Goal: Task Accomplishment & Management: Use online tool/utility

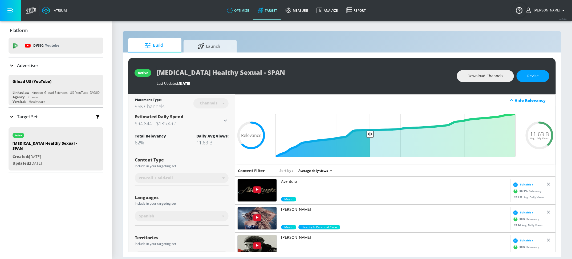
click at [242, 12] on link "optimize" at bounding box center [238, 10] width 31 height 19
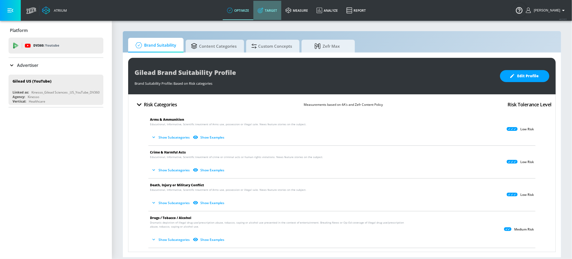
click at [279, 10] on link "Target" at bounding box center [267, 10] width 28 height 19
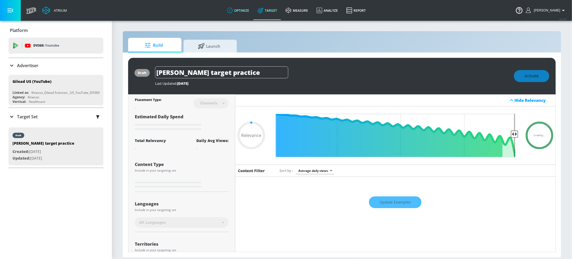
type input "0.05"
click at [250, 13] on link "optimize" at bounding box center [238, 10] width 31 height 19
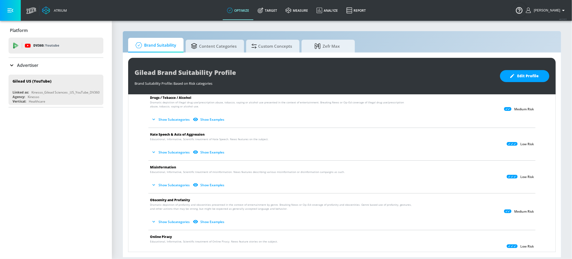
scroll to position [124, 0]
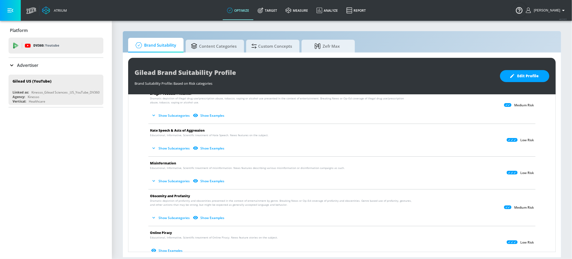
drag, startPoint x: 225, startPoint y: 44, endPoint x: 212, endPoint y: 5, distance: 41.2
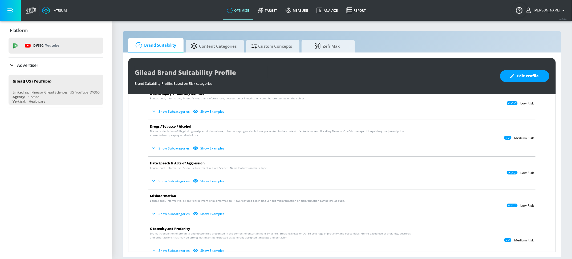
scroll to position [0, 0]
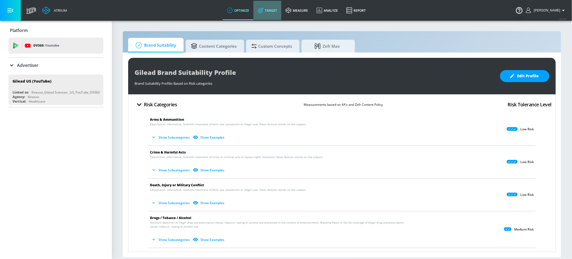
click at [280, 13] on link "Target" at bounding box center [267, 10] width 28 height 19
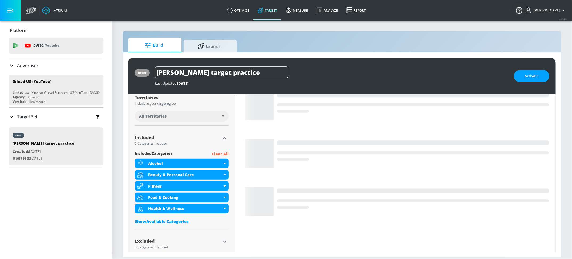
scroll to position [143, 0]
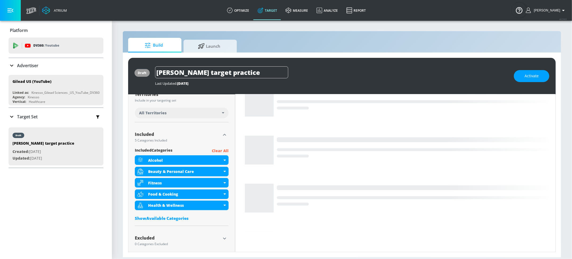
click at [33, 58] on div "Advertiser" at bounding box center [56, 65] width 95 height 15
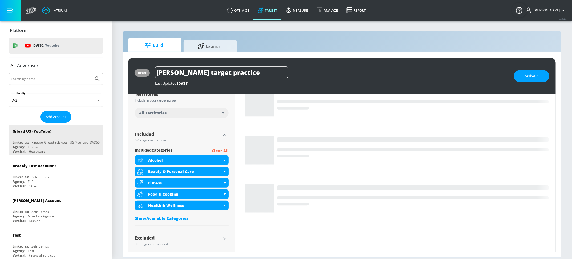
click at [33, 79] on input "Search by name" at bounding box center [51, 78] width 81 height 7
type input "veronica"
click at [99, 75] on button "Submit Search" at bounding box center [97, 79] width 12 height 12
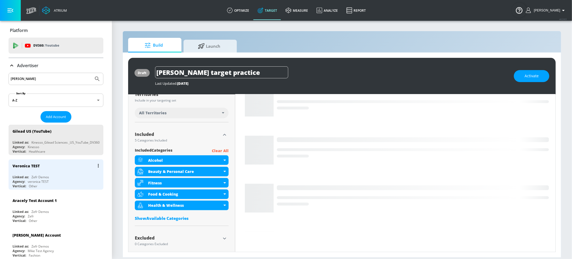
click at [62, 177] on div "Linked as: Zefr Demos" at bounding box center [57, 177] width 89 height 5
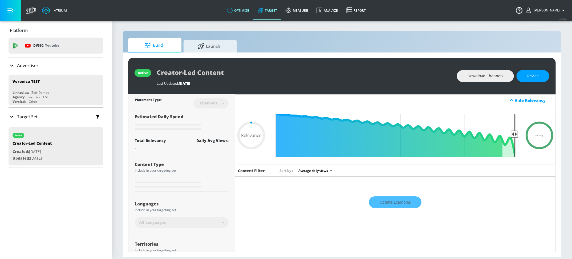
type input "0.05"
click at [233, 9] on icon at bounding box center [230, 10] width 6 height 6
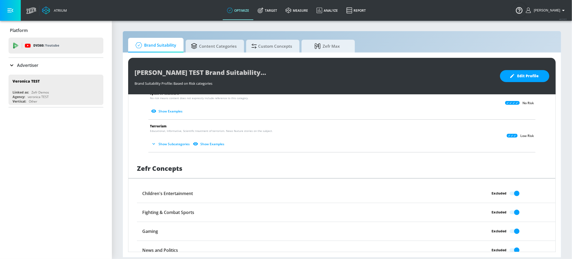
scroll to position [397, 0]
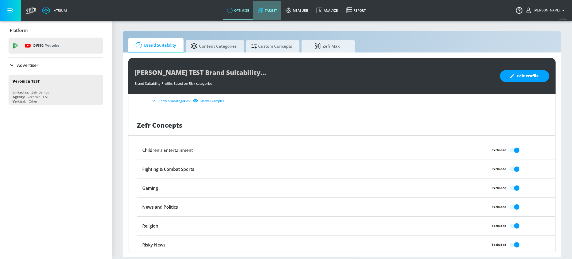
click at [272, 11] on link "Target" at bounding box center [267, 10] width 28 height 19
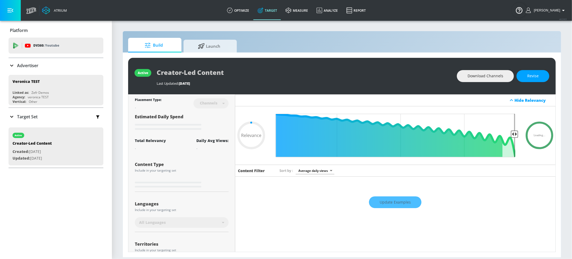
type input "0.05"
click at [55, 120] on div "Target Set" at bounding box center [56, 116] width 95 height 11
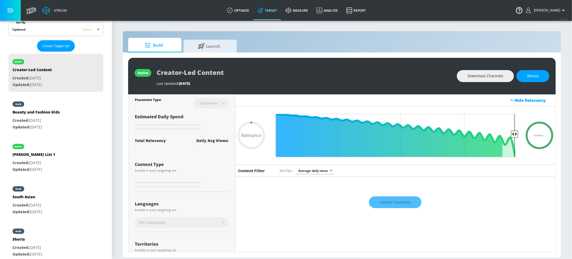
scroll to position [150, 0]
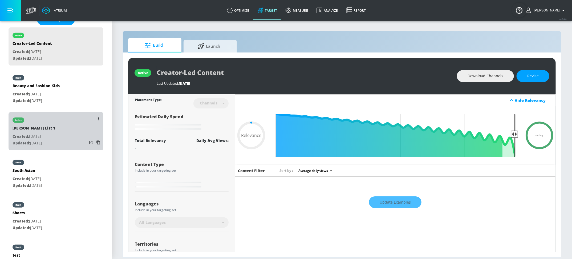
click at [44, 138] on p "Created: Jul. 16, 2025" at bounding box center [34, 136] width 43 height 7
type input "Miguel List 1"
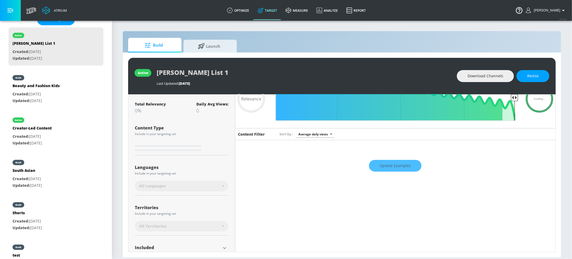
scroll to position [79, 0]
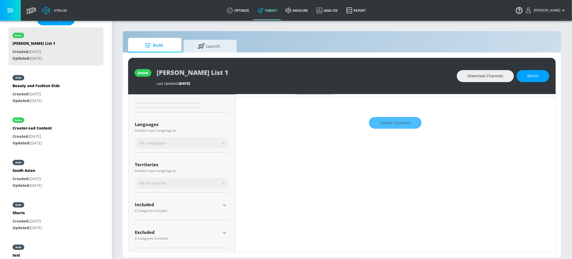
click at [222, 204] on icon "button" at bounding box center [224, 205] width 6 height 6
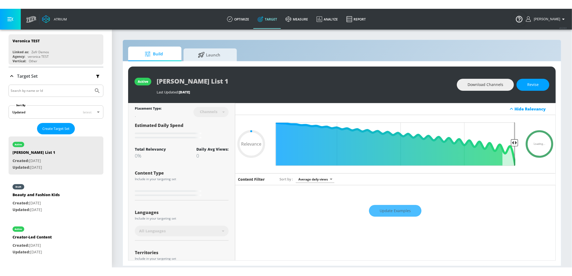
scroll to position [107, 0]
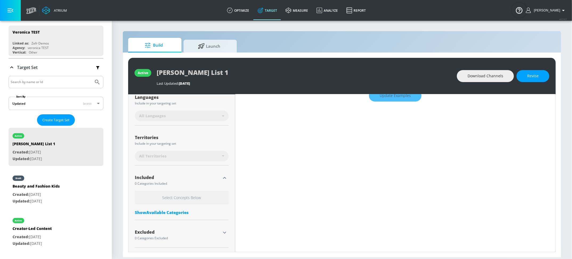
type input "0.75"
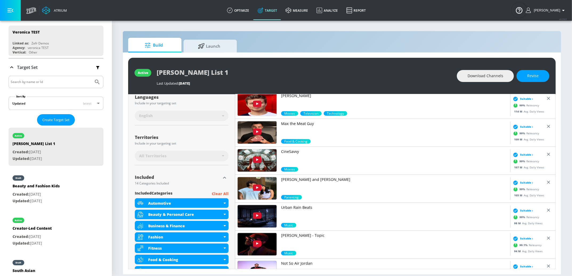
scroll to position [0, 0]
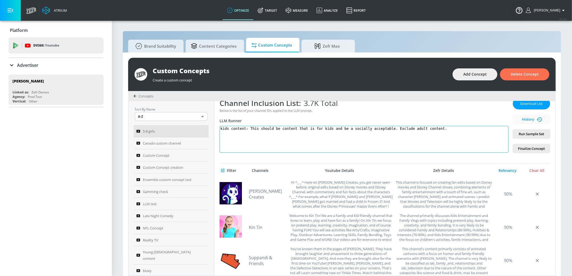
scroll to position [85, 0]
